Goal: Find specific page/section: Find specific page/section

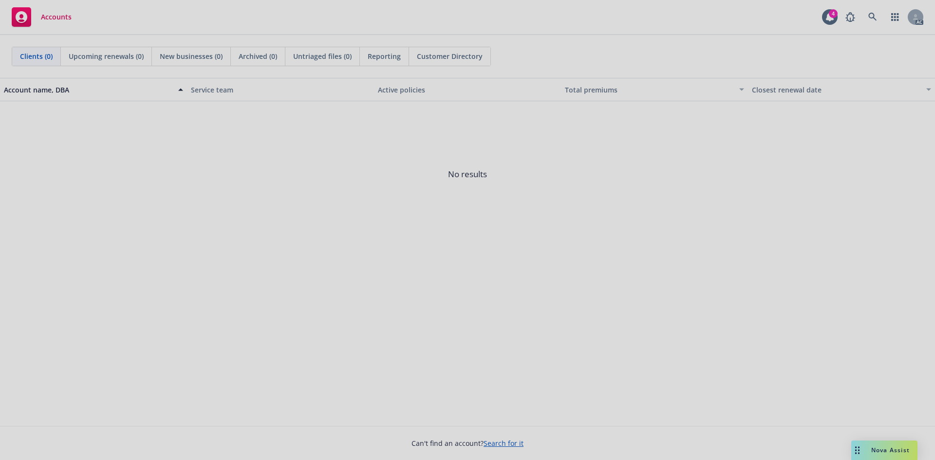
click at [695, 231] on div at bounding box center [467, 230] width 935 height 460
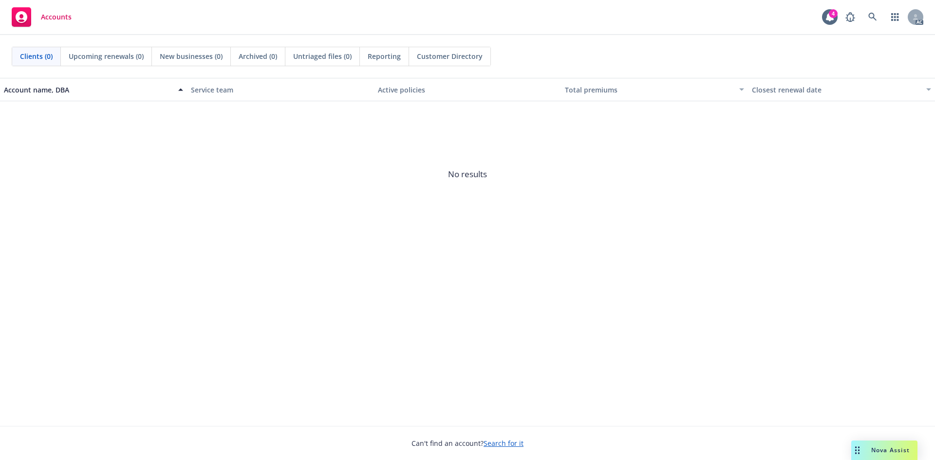
click at [621, 217] on span "No results" at bounding box center [467, 174] width 935 height 146
drag, startPoint x: 450, startPoint y: 216, endPoint x: 491, endPoint y: 302, distance: 95.0
click at [457, 226] on span "No results" at bounding box center [467, 174] width 935 height 146
click at [871, 15] on icon at bounding box center [873, 17] width 9 height 9
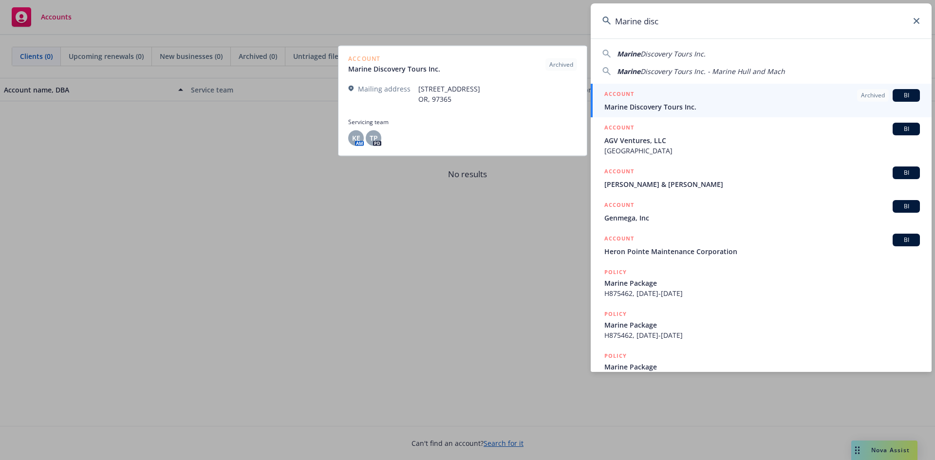
type input "Marine disc"
click at [660, 110] on span "Marine Discovery Tours Inc." at bounding box center [763, 107] width 316 height 10
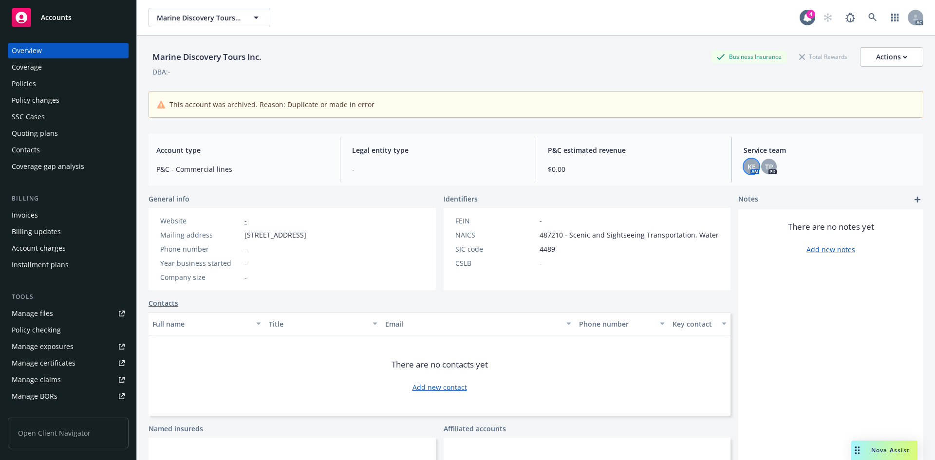
click at [748, 166] on span "KE" at bounding box center [752, 167] width 8 height 10
click at [765, 164] on span "TP" at bounding box center [769, 167] width 8 height 10
click at [697, 155] on span "P&C estimated revenue" at bounding box center [634, 150] width 172 height 10
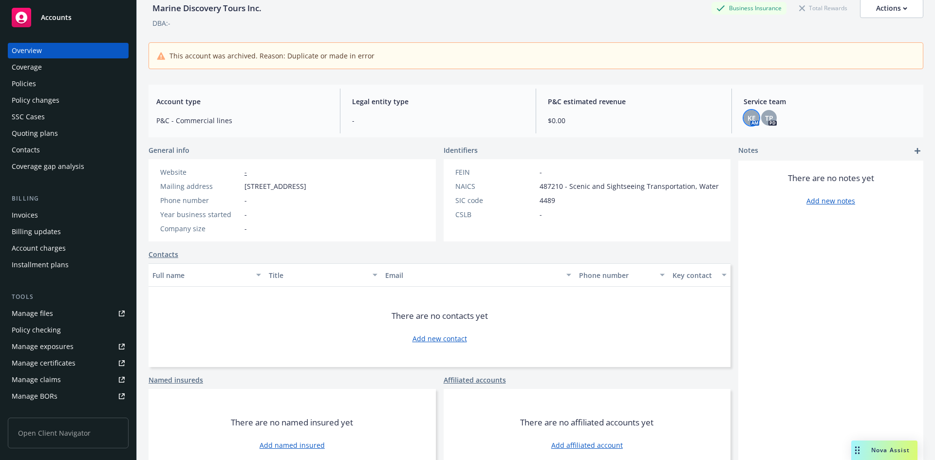
click at [748, 117] on span "KE" at bounding box center [752, 118] width 8 height 10
click at [765, 114] on span "TP" at bounding box center [769, 118] width 8 height 10
click at [803, 241] on div "There are no notes yet Add new notes" at bounding box center [830, 320] width 185 height 318
click at [765, 114] on span "TP" at bounding box center [769, 118] width 8 height 10
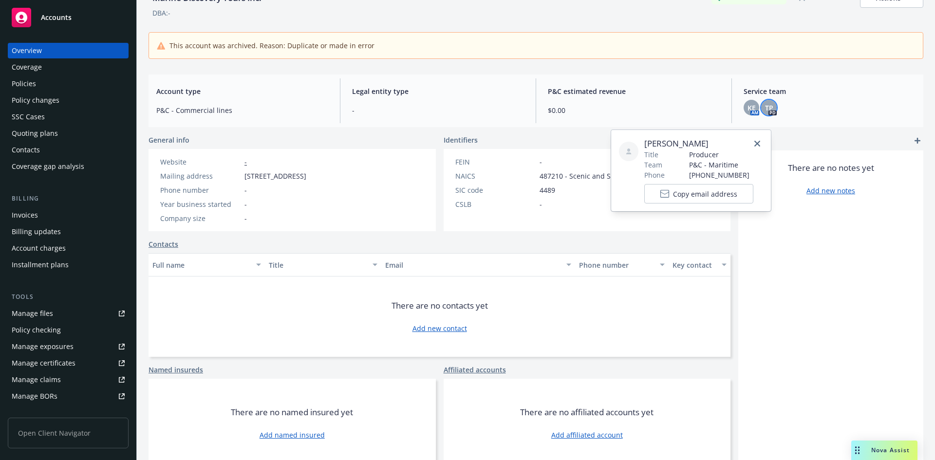
scroll to position [67, 0]
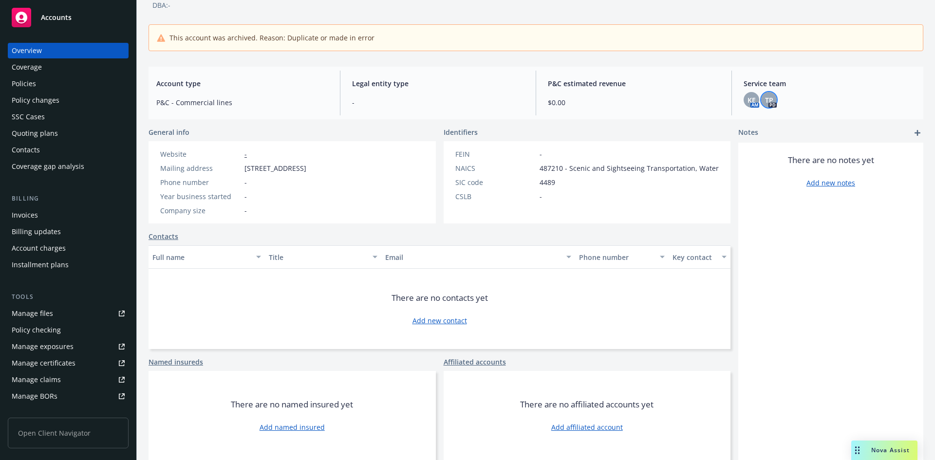
click at [310, 215] on div "Company size -" at bounding box center [233, 211] width 154 height 10
click at [748, 98] on span "KE" at bounding box center [752, 100] width 8 height 10
click at [748, 97] on span "KE" at bounding box center [752, 100] width 8 height 10
click at [844, 279] on div "There are no notes yet Add new notes" at bounding box center [830, 302] width 185 height 318
click at [744, 96] on div "KE" at bounding box center [752, 100] width 16 height 16
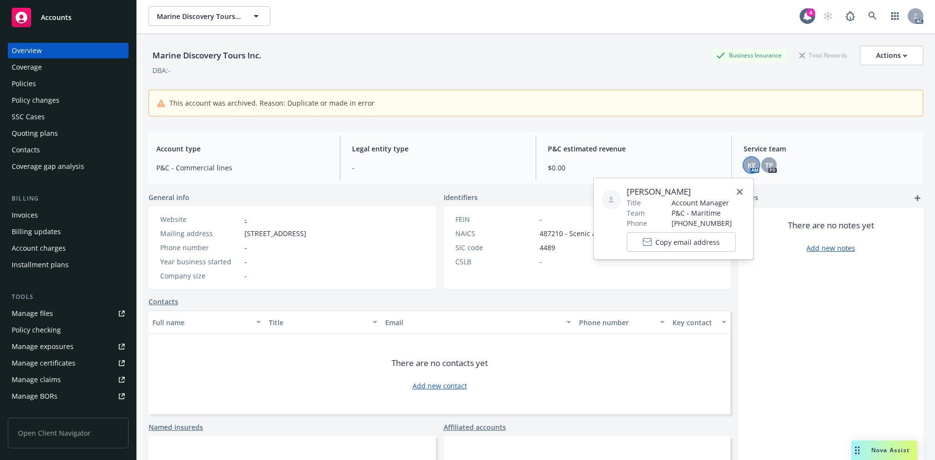
scroll to position [0, 0]
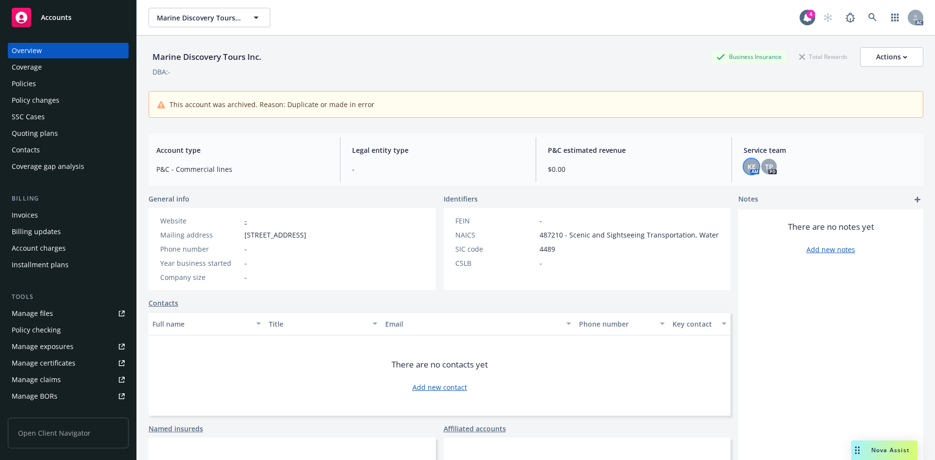
click at [748, 165] on span "KE" at bounding box center [752, 167] width 8 height 10
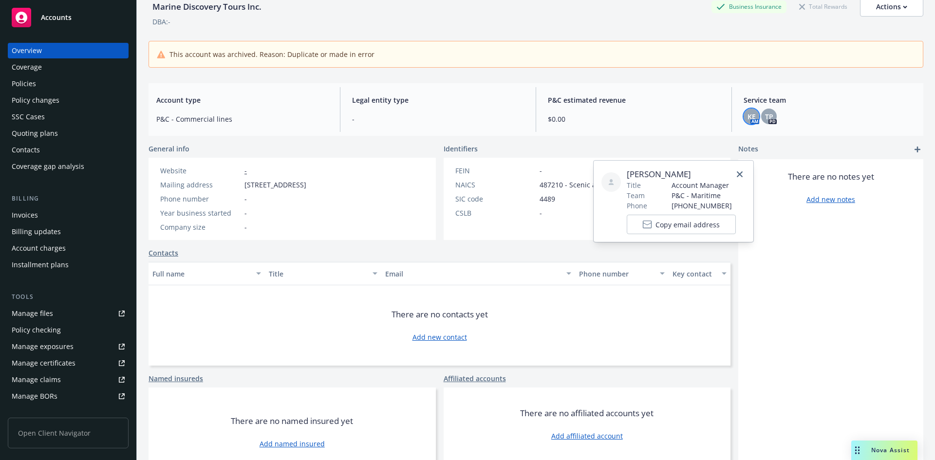
scroll to position [67, 0]
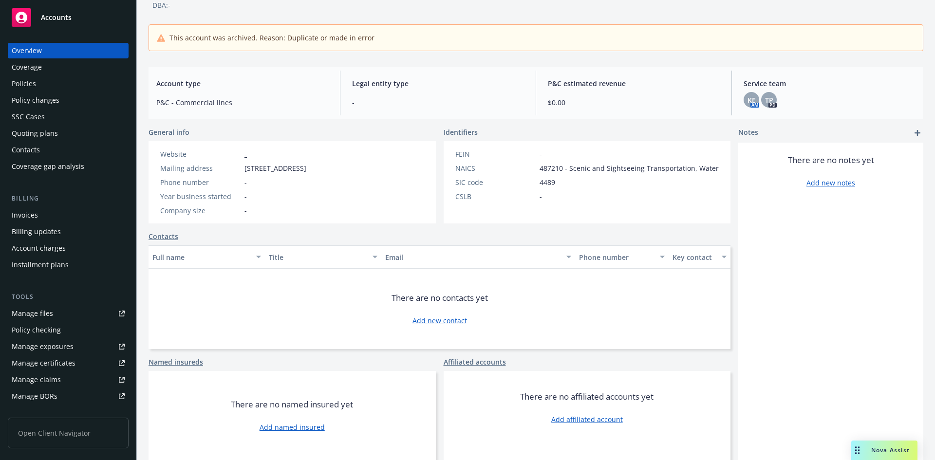
click at [749, 256] on div "There are no notes yet Add new notes" at bounding box center [830, 302] width 185 height 318
click at [748, 100] on span "KE" at bounding box center [752, 100] width 8 height 10
drag, startPoint x: 762, startPoint y: 100, endPoint x: 750, endPoint y: 100, distance: 12.2
click at [765, 100] on span "TP" at bounding box center [769, 100] width 8 height 10
click at [766, 97] on span "TP" at bounding box center [769, 100] width 8 height 10
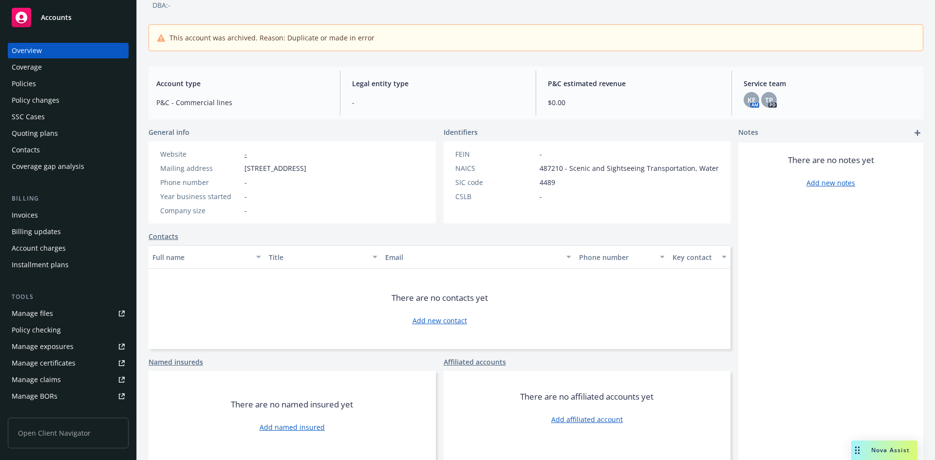
click at [671, 99] on span "$0.00" at bounding box center [634, 102] width 172 height 10
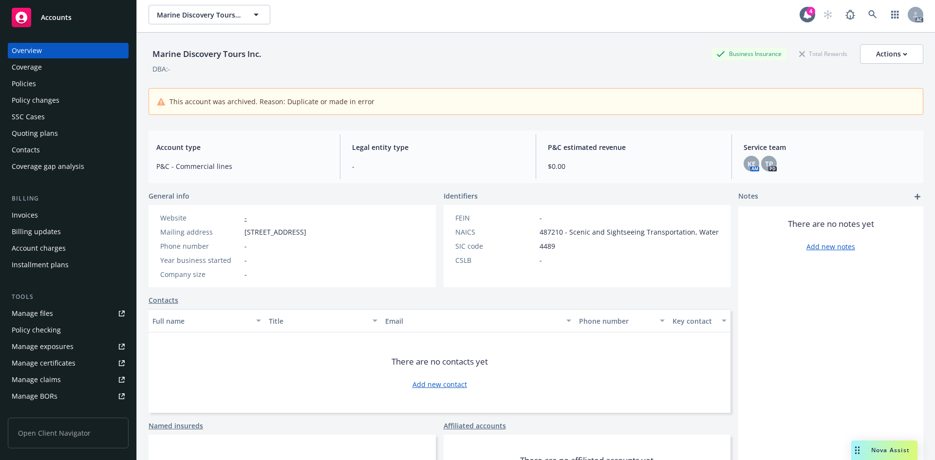
scroll to position [0, 0]
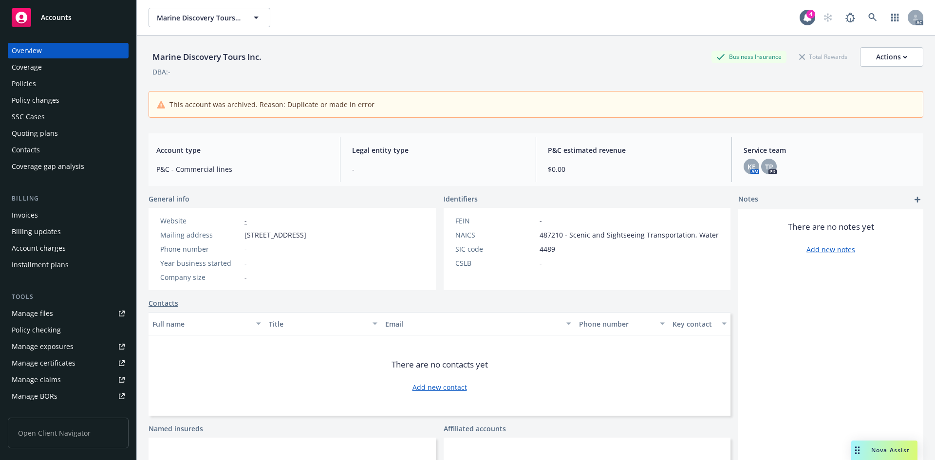
click at [375, 104] on div "This account was archived. Reason: Duplicate or made in error" at bounding box center [536, 104] width 758 height 10
click at [254, 17] on icon "button" at bounding box center [256, 18] width 5 height 2
click at [213, 45] on span "No results" at bounding box center [209, 47] width 121 height 30
click at [347, 60] on div "Marine Discovery Tours Inc. Business Insurance Total Rewards Actions" at bounding box center [536, 56] width 775 height 19
click at [863, 16] on link at bounding box center [872, 17] width 19 height 19
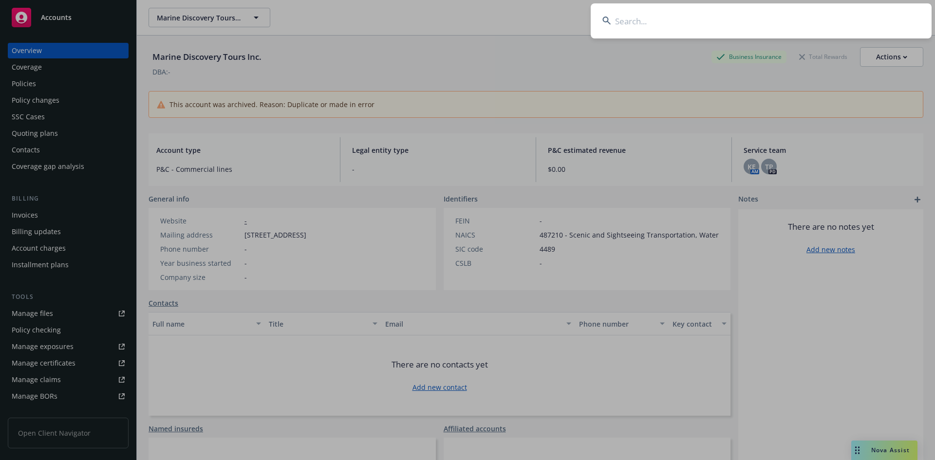
type input "04SFA001114406"
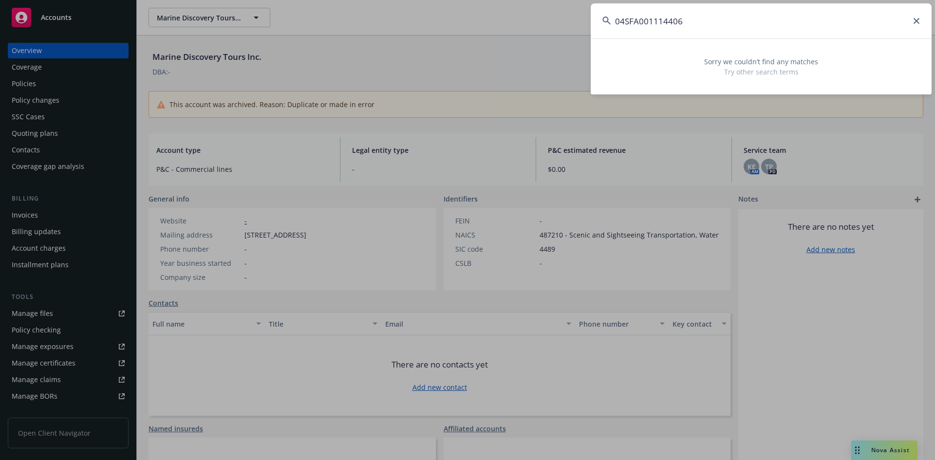
drag, startPoint x: 582, startPoint y: 54, endPoint x: 601, endPoint y: 50, distance: 19.4
